Goal: Task Accomplishment & Management: Complete application form

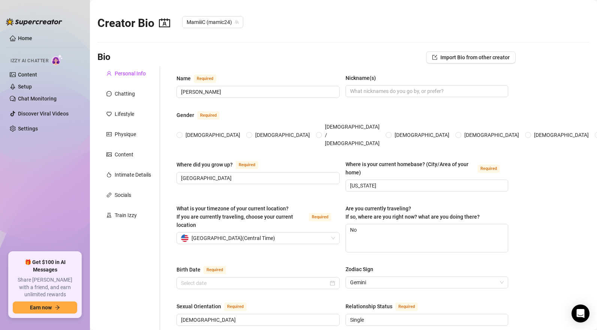
type input "[PERSON_NAME]"
type input "[GEOGRAPHIC_DATA]"
type input "[US_STATE]"
type textarea "No"
type input "[DEMOGRAPHIC_DATA]"
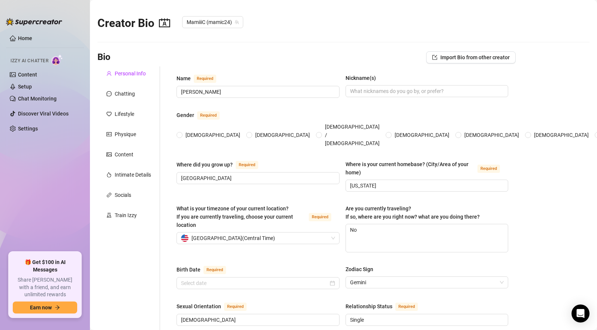
type input "Single"
type input "Yes, Dog-[PERSON_NAME]"
type input "social media influencer, content creator, OnlyFans"
type input "brand deals, modeling"
type input "highschool/some college"
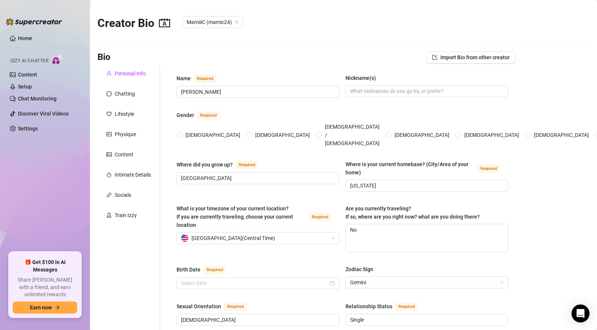
type input "open-minded, fun-loving, ambitious"
type textarea "grow social media presence, expand OnlyFans brand, travel, meet new people and …"
type textarea "once wore a mismatched shoes to a social media event and nobody noticed until i…"
type textarea "full sleeve tattoo, tiny but packed with energy, obsessed with gym routines"
type textarea "loves partying, shopping, gym sessions, and spending quality time with her dog"
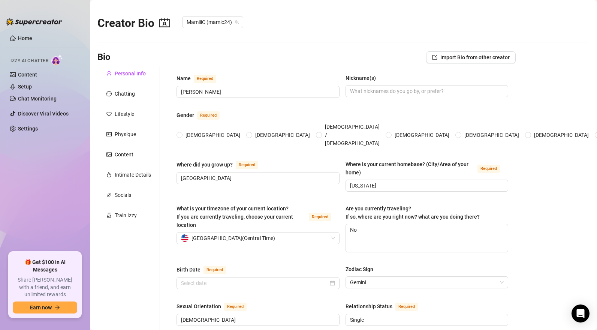
radio input "true"
type input "[DATE]"
click at [25, 35] on link "Home" at bounding box center [25, 38] width 14 height 6
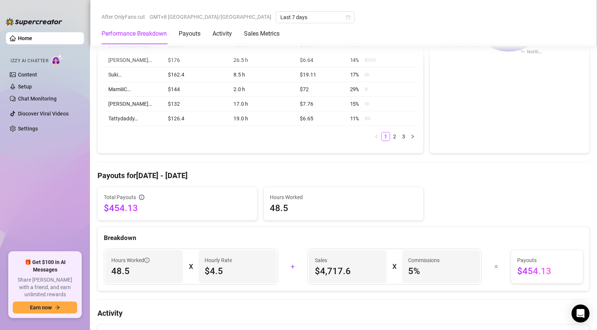
scroll to position [498, 0]
